Goal: Information Seeking & Learning: Learn about a topic

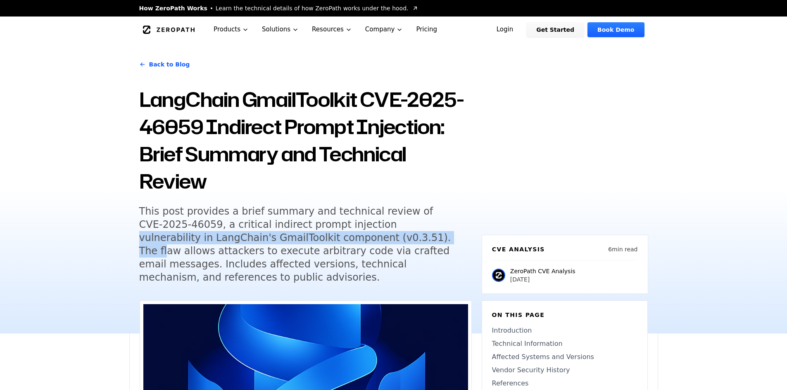
drag, startPoint x: 314, startPoint y: 240, endPoint x: 317, endPoint y: 226, distance: 14.8
click at [317, 226] on h5 "This post provides a brief summary and technical review of CVE-2025-46059, a cr…" at bounding box center [297, 244] width 317 height 79
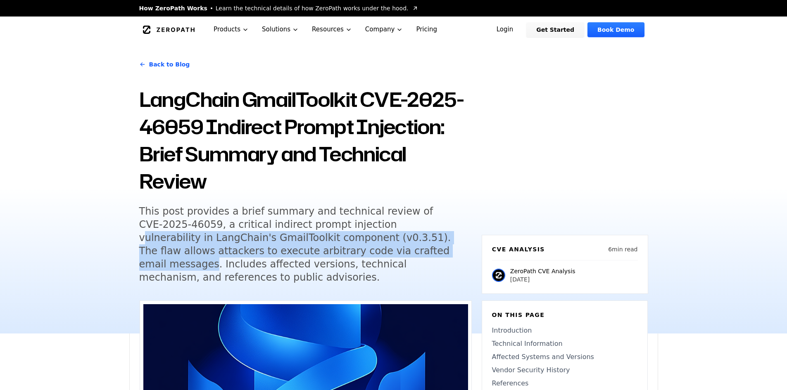
drag, startPoint x: 318, startPoint y: 243, endPoint x: 323, endPoint y: 221, distance: 22.9
click at [323, 221] on h5 "This post provides a brief summary and technical review of CVE-2025-46059, a cr…" at bounding box center [297, 244] width 317 height 79
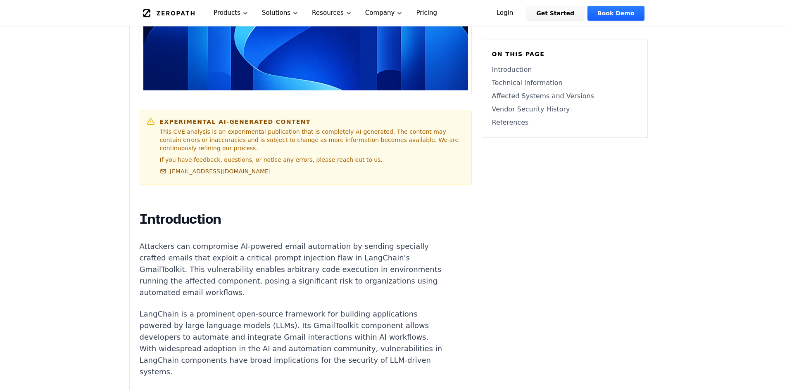
scroll to position [413, 0]
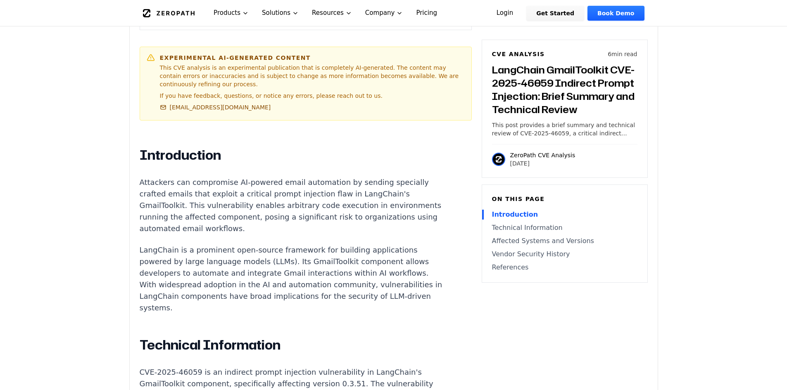
scroll to position [496, 0]
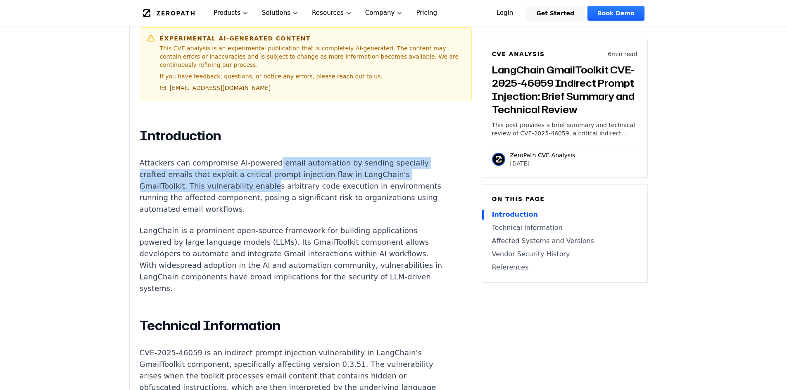
drag, startPoint x: 267, startPoint y: 142, endPoint x: 263, endPoint y: 159, distance: 17.8
click at [263, 159] on p "Attackers can compromise AI-powered email automation by sending specially craft…" at bounding box center [293, 186] width 307 height 58
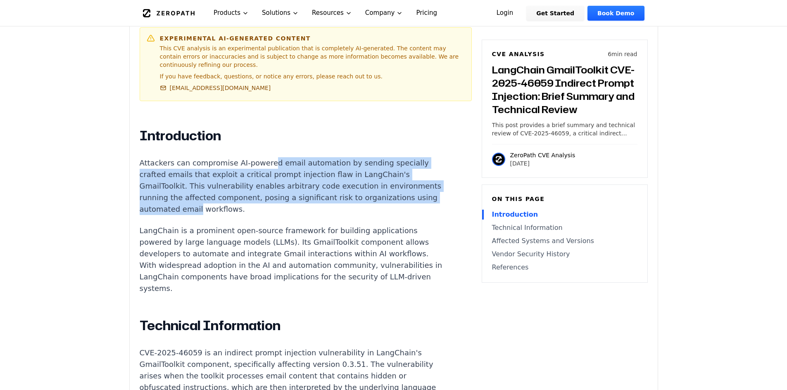
drag, startPoint x: 260, startPoint y: 182, endPoint x: 263, endPoint y: 135, distance: 46.3
click at [263, 157] on p "Attackers can compromise AI-powered email automation by sending specially craft…" at bounding box center [293, 186] width 307 height 58
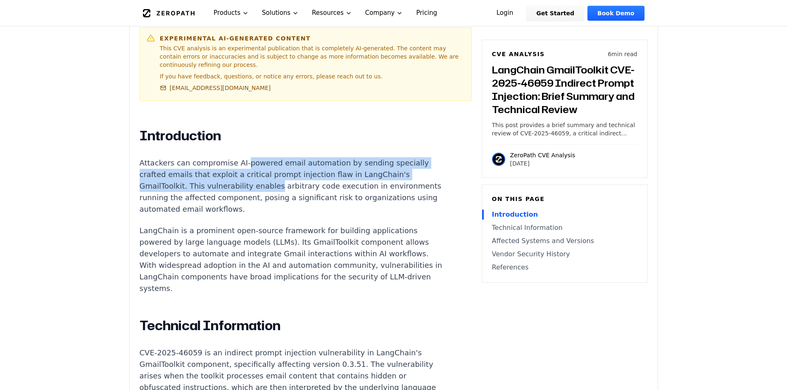
drag, startPoint x: 263, startPoint y: 135, endPoint x: 258, endPoint y: 167, distance: 31.8
click at [258, 167] on p "Attackers can compromise AI-powered email automation by sending specially craft…" at bounding box center [293, 186] width 307 height 58
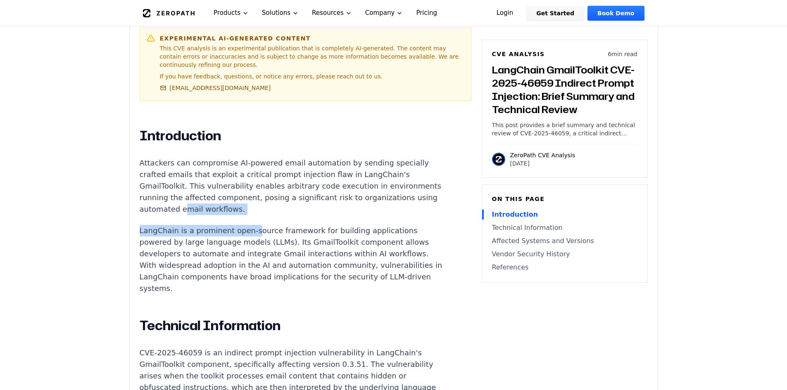
drag, startPoint x: 249, startPoint y: 196, endPoint x: 256, endPoint y: 150, distance: 46.4
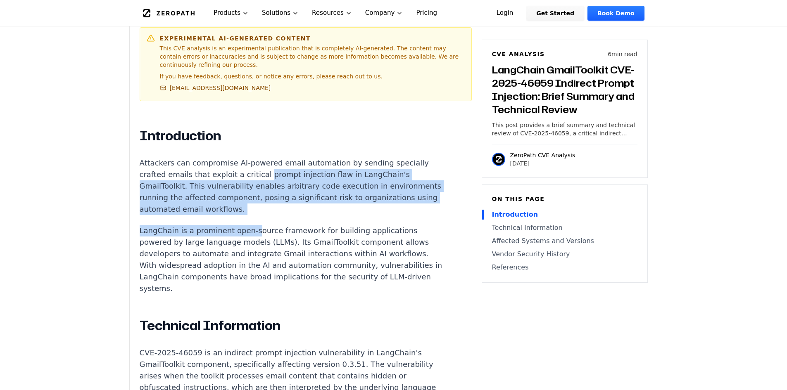
click at [256, 157] on p "Attackers can compromise AI-powered email automation by sending specially craft…" at bounding box center [293, 186] width 307 height 58
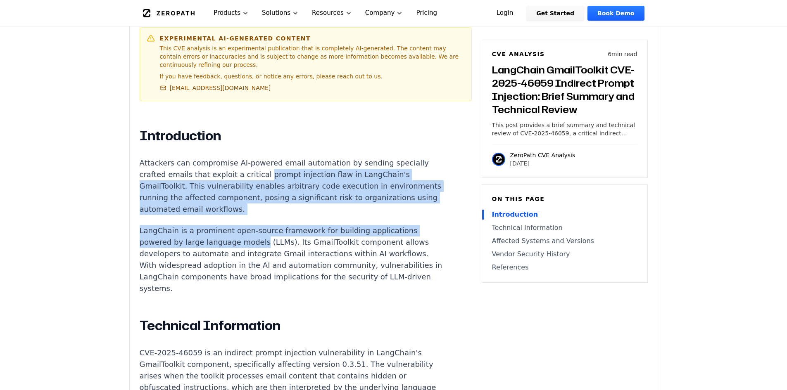
drag, startPoint x: 256, startPoint y: 150, endPoint x: 250, endPoint y: 226, distance: 76.6
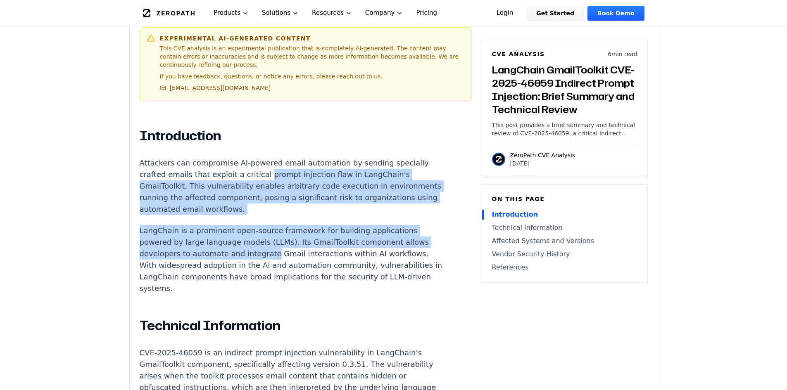
click at [251, 159] on p "Attackers can compromise AI-powered email automation by sending specially craft…" at bounding box center [293, 186] width 307 height 58
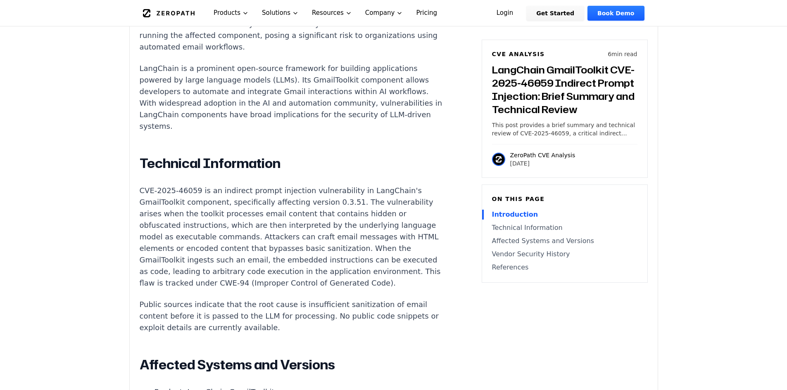
scroll to position [661, 0]
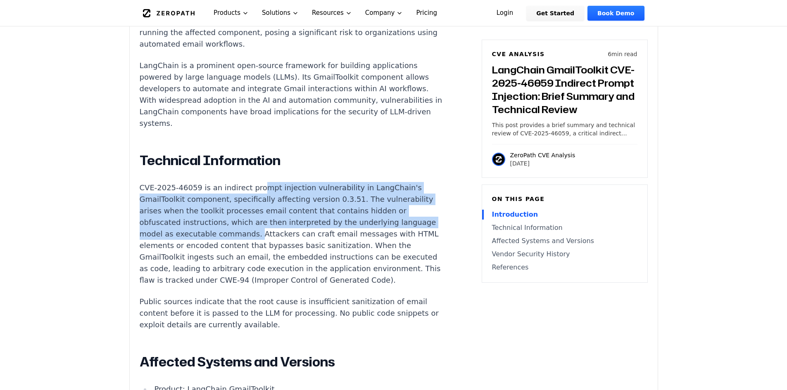
drag, startPoint x: 251, startPoint y: 159, endPoint x: 249, endPoint y: 210, distance: 50.8
click at [249, 210] on div "Introduction Attackers can compromise AI-powered email automation by sending sp…" at bounding box center [293, 327] width 307 height 730
click at [249, 210] on p "CVE-2025-46059 is an indirect prompt injection vulnerability in LangChain's Gma…" at bounding box center [293, 234] width 307 height 104
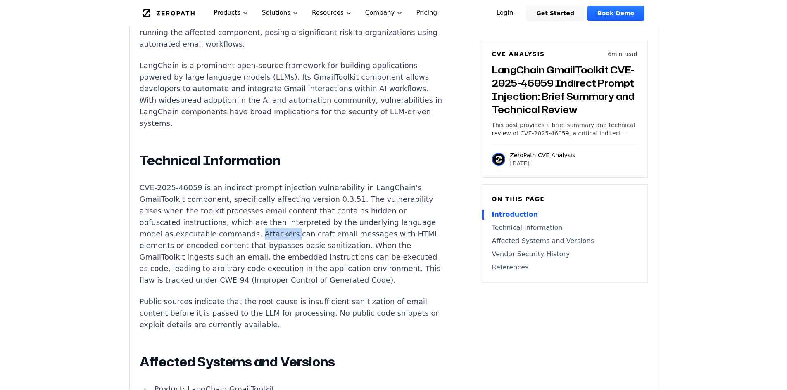
drag, startPoint x: 249, startPoint y: 210, endPoint x: 253, endPoint y: 168, distance: 41.9
click at [251, 186] on p "CVE-2025-46059 is an indirect prompt injection vulnerability in LangChain's Gma…" at bounding box center [293, 234] width 307 height 104
click at [253, 182] on p "CVE-2025-46059 is an indirect prompt injection vulnerability in LangChain's Gma…" at bounding box center [293, 234] width 307 height 104
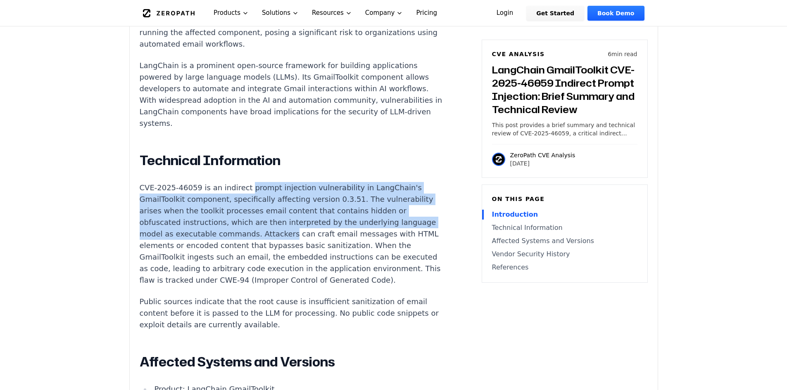
drag, startPoint x: 253, startPoint y: 168, endPoint x: 253, endPoint y: 216, distance: 47.5
click at [253, 216] on p "CVE-2025-46059 is an indirect prompt injection vulnerability in LangChain's Gma…" at bounding box center [293, 234] width 307 height 104
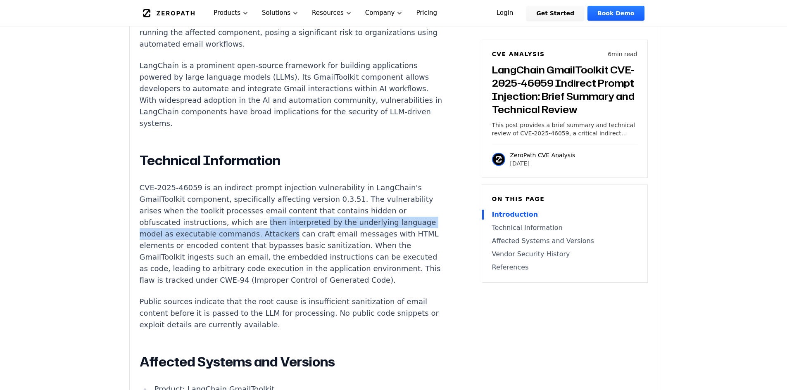
drag, startPoint x: 253, startPoint y: 216, endPoint x: 257, endPoint y: 175, distance: 41.1
click at [256, 189] on p "CVE-2025-46059 is an indirect prompt injection vulnerability in LangChain's Gma…" at bounding box center [293, 234] width 307 height 104
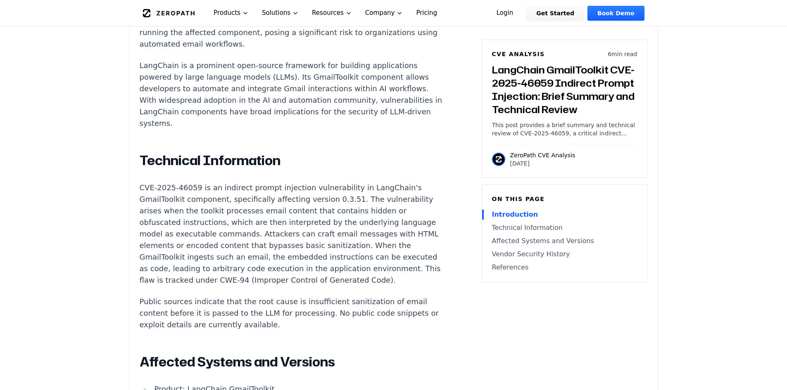
click at [257, 182] on p "CVE-2025-46059 is an indirect prompt injection vulnerability in LangChain's Gma…" at bounding box center [293, 234] width 307 height 104
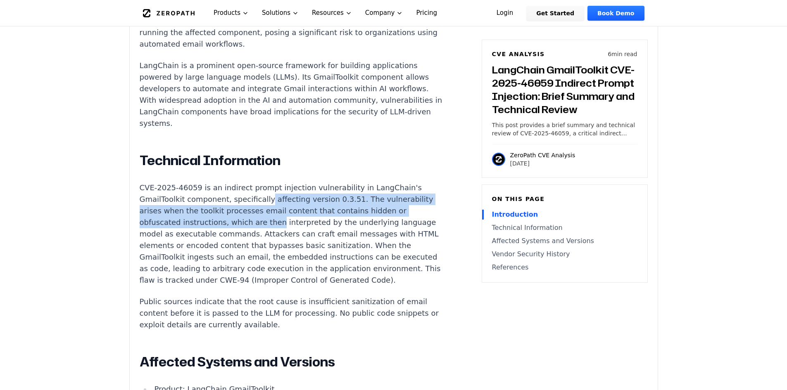
drag, startPoint x: 257, startPoint y: 175, endPoint x: 257, endPoint y: 205, distance: 30.6
click at [257, 205] on p "CVE-2025-46059 is an indirect prompt injection vulnerability in LangChain's Gma…" at bounding box center [293, 234] width 307 height 104
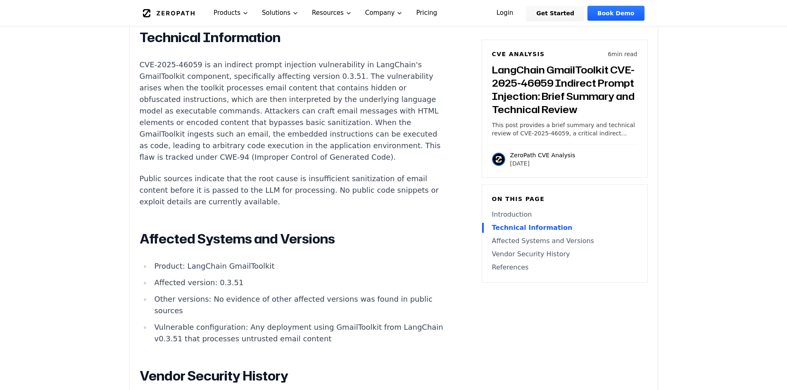
scroll to position [785, 0]
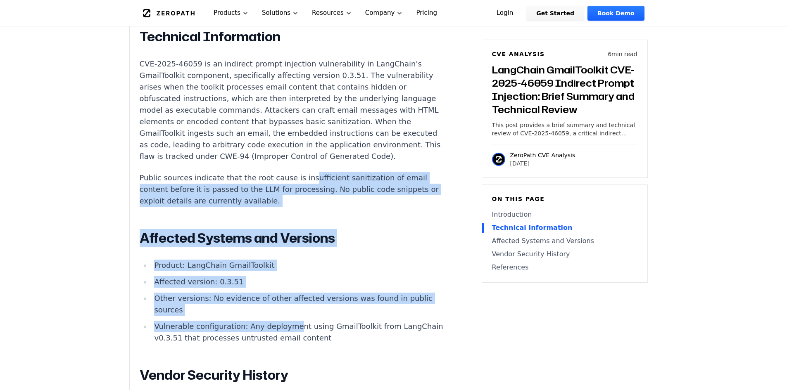
drag, startPoint x: 285, startPoint y: 297, endPoint x: 296, endPoint y: 159, distance: 138.4
click at [296, 159] on div "Introduction Attackers can compromise AI-powered email automation by sending sp…" at bounding box center [293, 203] width 307 height 730
click at [296, 172] on p "Public sources indicate that the root cause is insufficient sanitization of ema…" at bounding box center [293, 189] width 307 height 35
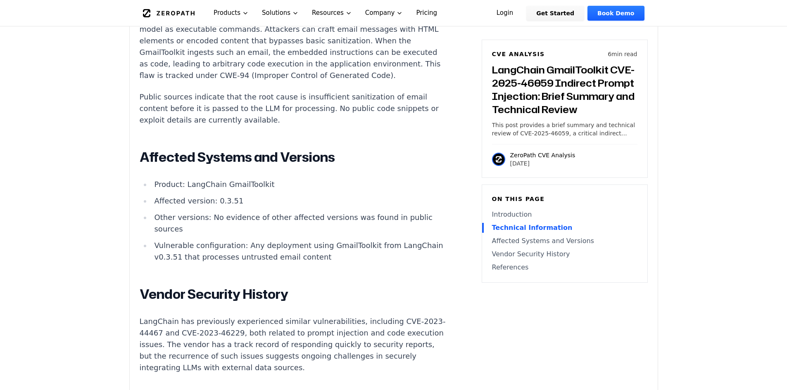
scroll to position [868, 0]
